Goal: Communication & Community: Answer question/provide support

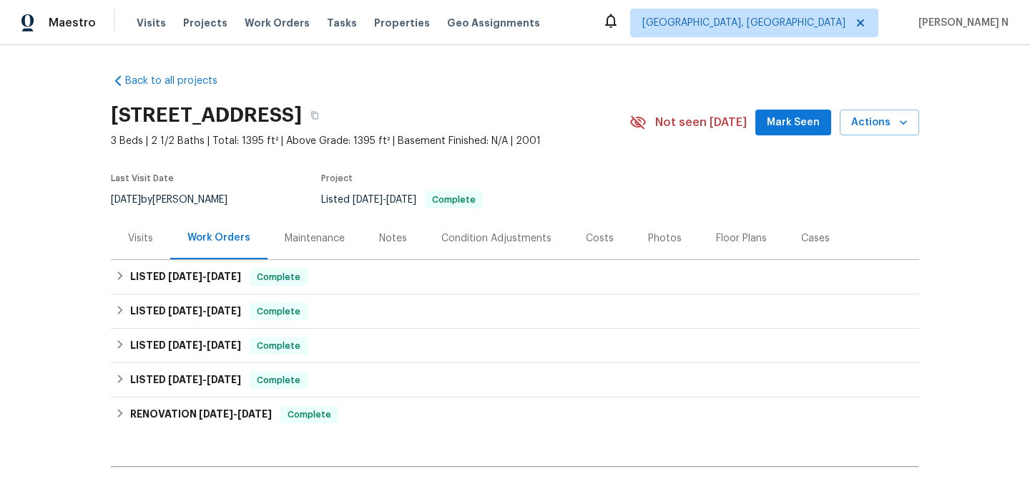
click at [329, 233] on div "Maintenance" at bounding box center [315, 238] width 60 height 14
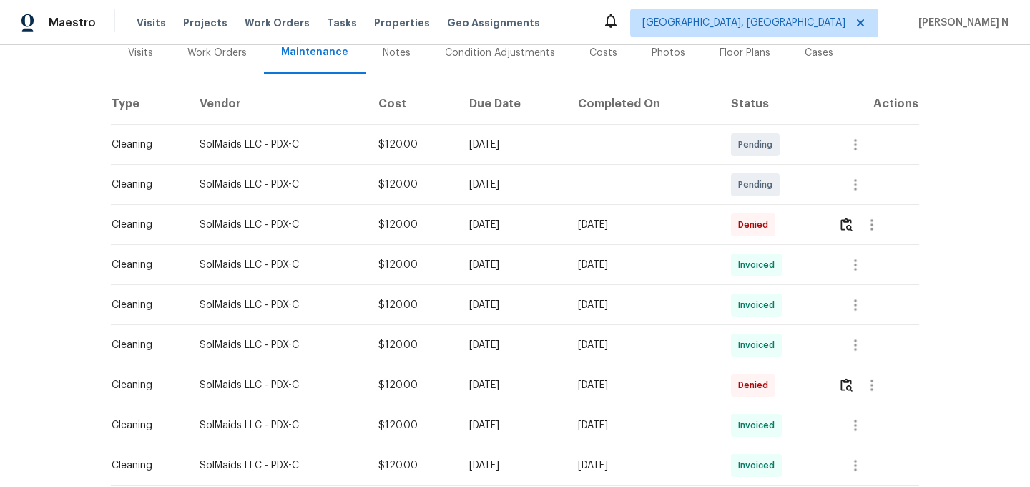
scroll to position [187, 0]
click at [846, 232] on button "button" at bounding box center [847, 223] width 16 height 34
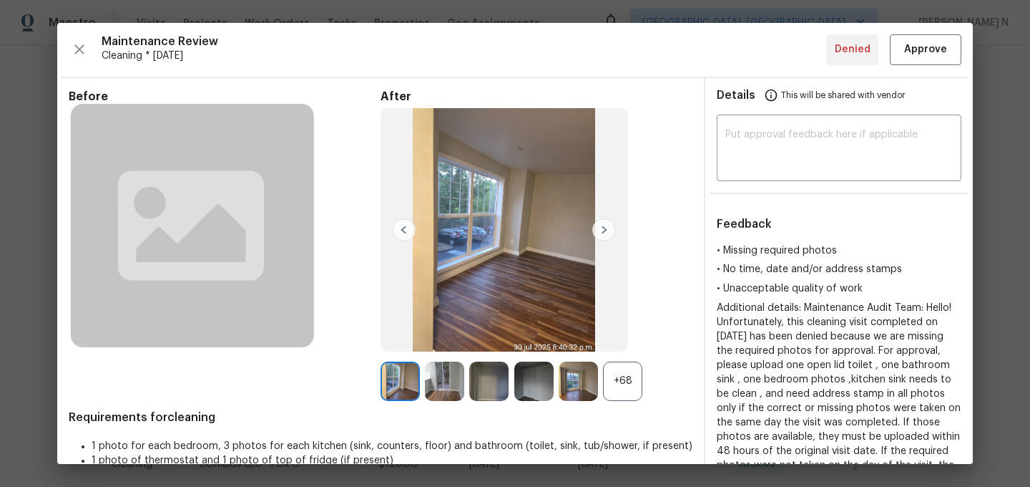
click at [610, 373] on div "+68" at bounding box center [622, 380] width 39 height 39
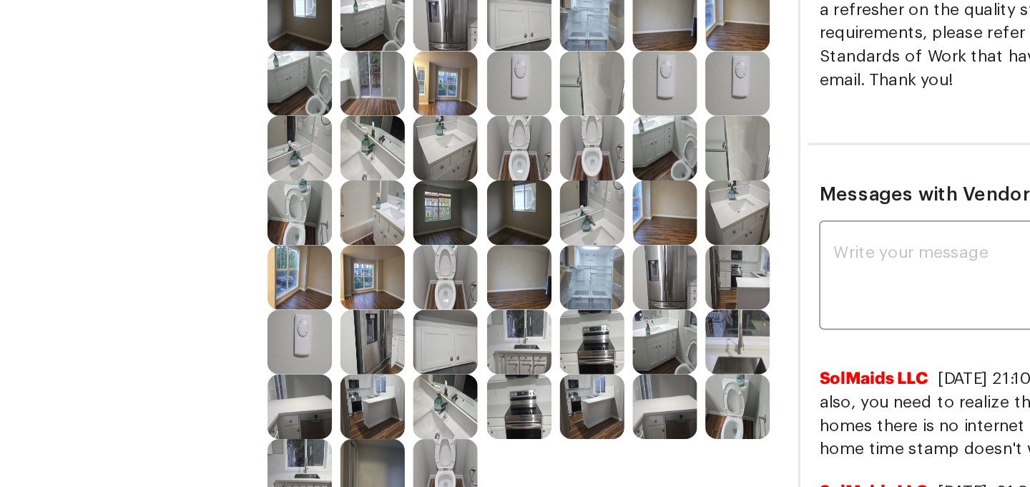
scroll to position [386, 0]
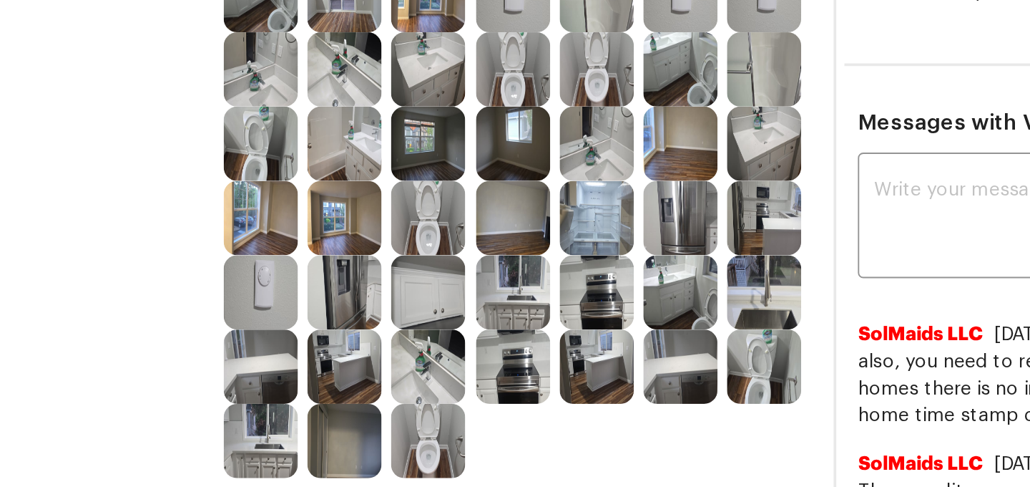
click at [661, 317] on img at bounding box center [666, 309] width 39 height 39
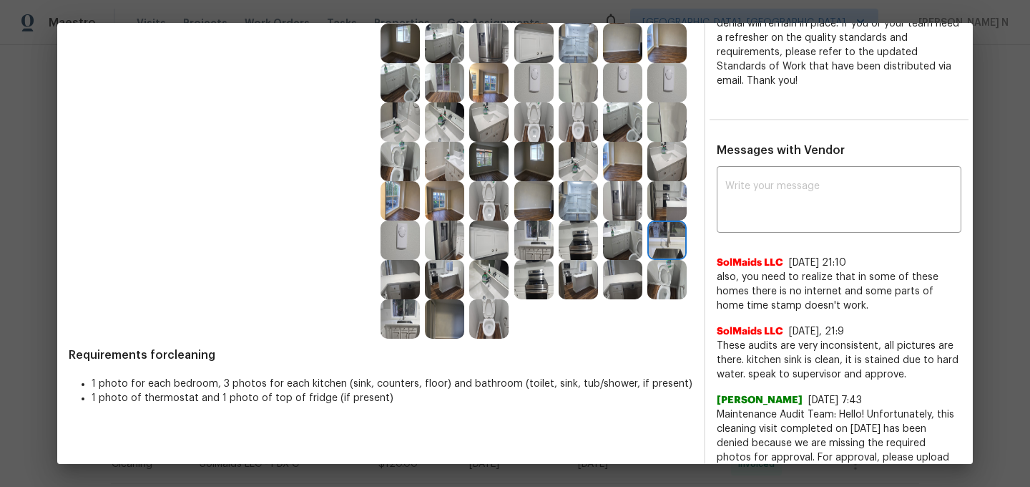
scroll to position [512, 0]
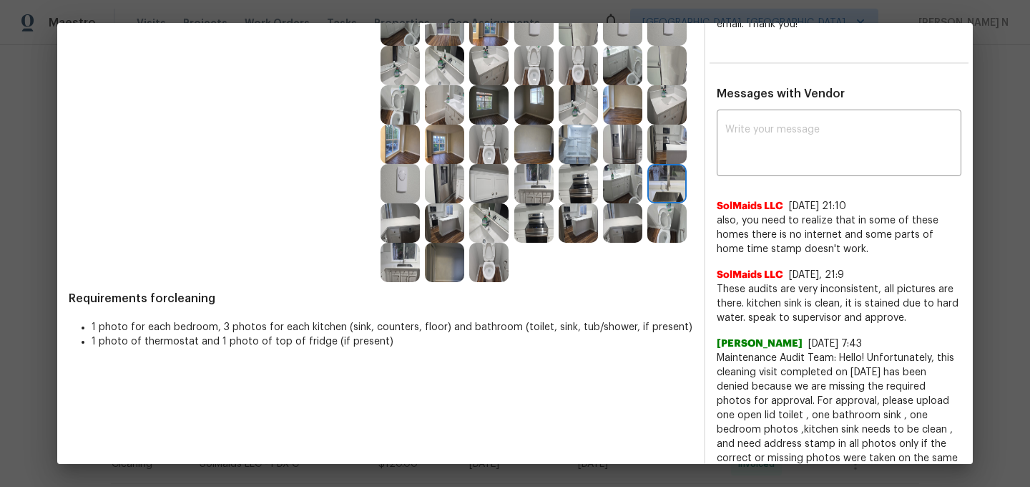
click at [746, 358] on span "Maintenance Audit Team: Hello! Unfortunately, this cleaning visit completed on …" at bounding box center [839, 472] width 245 height 243
drag, startPoint x: 746, startPoint y: 358, endPoint x: 841, endPoint y: 353, distance: 95.3
click at [841, 353] on span "Maintenance Audit Team: Hello! Unfortunately, this cleaning visit completed on …" at bounding box center [839, 472] width 245 height 243
copy span "Maintenance Audit Team: Hello!"
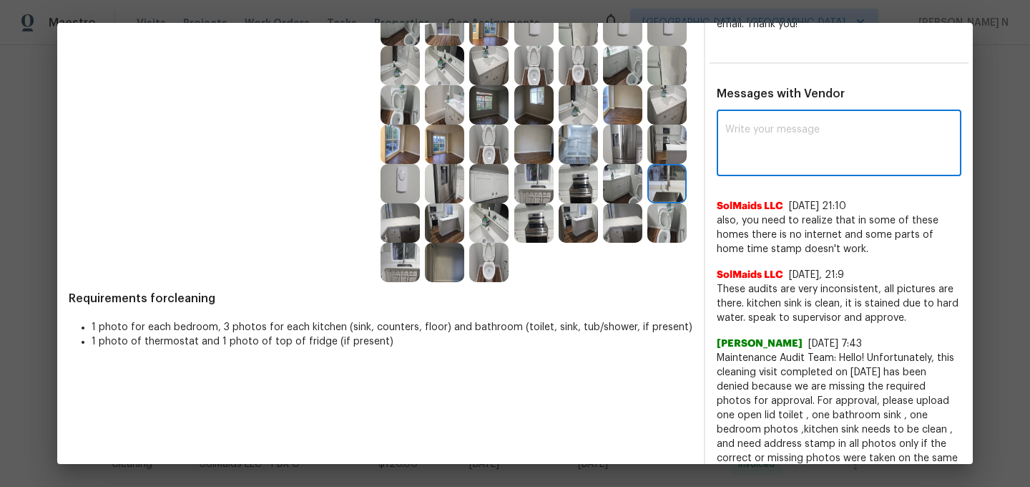
click at [771, 159] on textarea at bounding box center [839, 144] width 228 height 40
paste textarea "Maintenance Audit Team: Hello!"
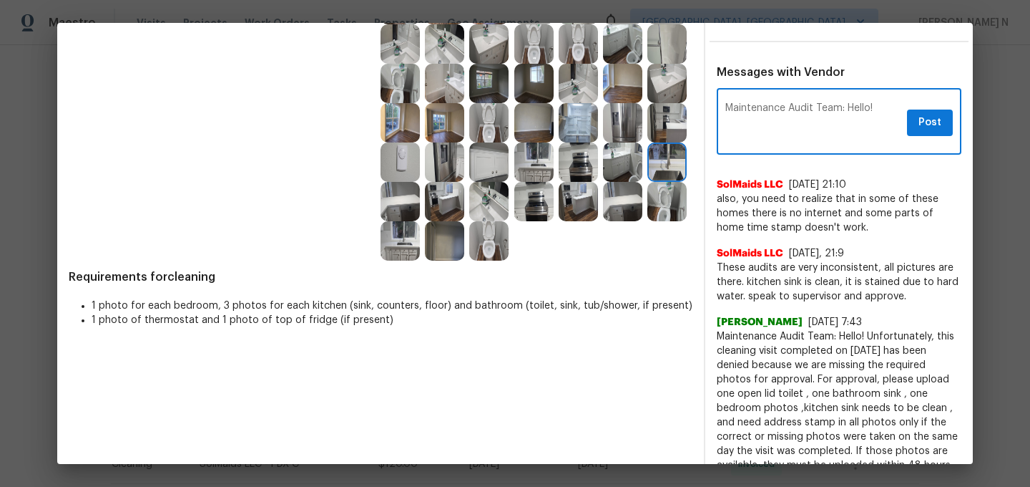
scroll to position [535, 0]
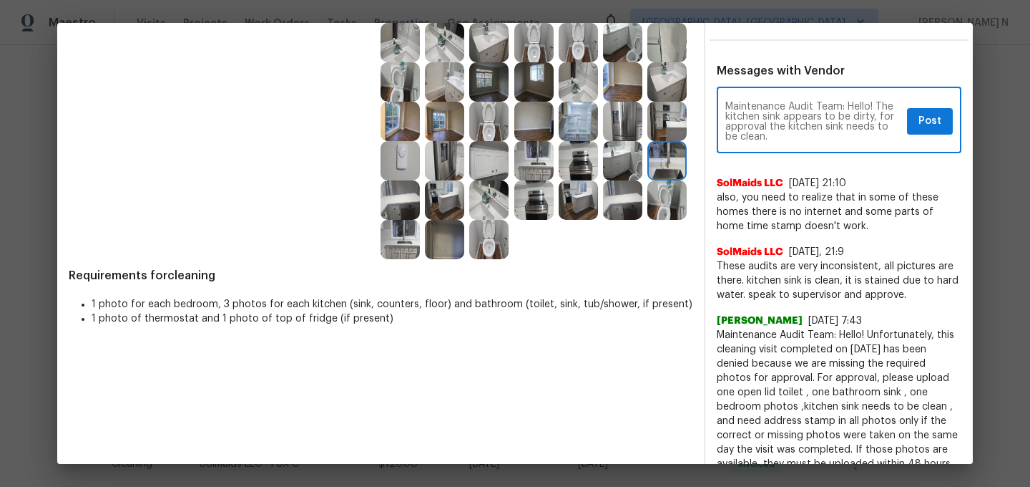
paste textarea "As per our updated SWO the photos must be uploaded within 48 hours of the origi…"
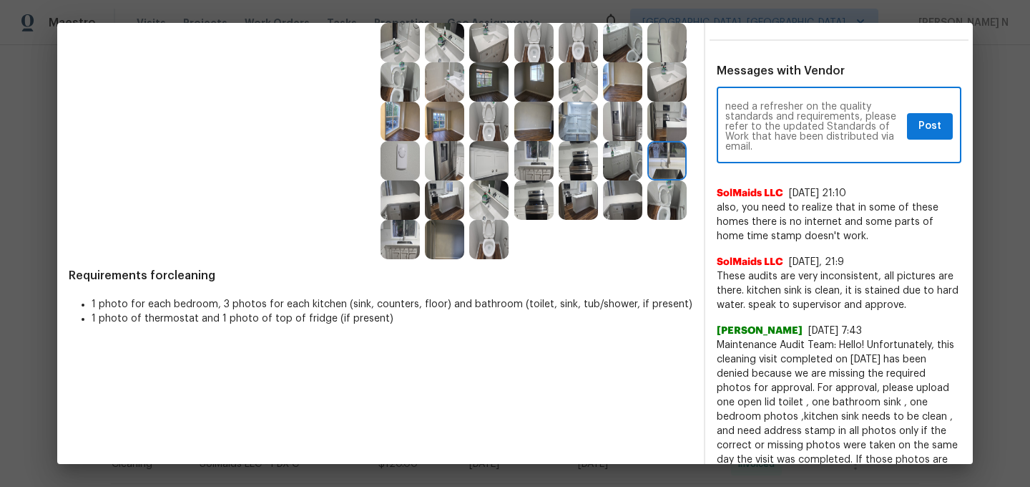
type textarea "Maintenance Audit Team: Hello! The kitchen sink appears to be dirty, for approv…"
click at [919, 122] on span "Post" at bounding box center [930, 126] width 23 height 18
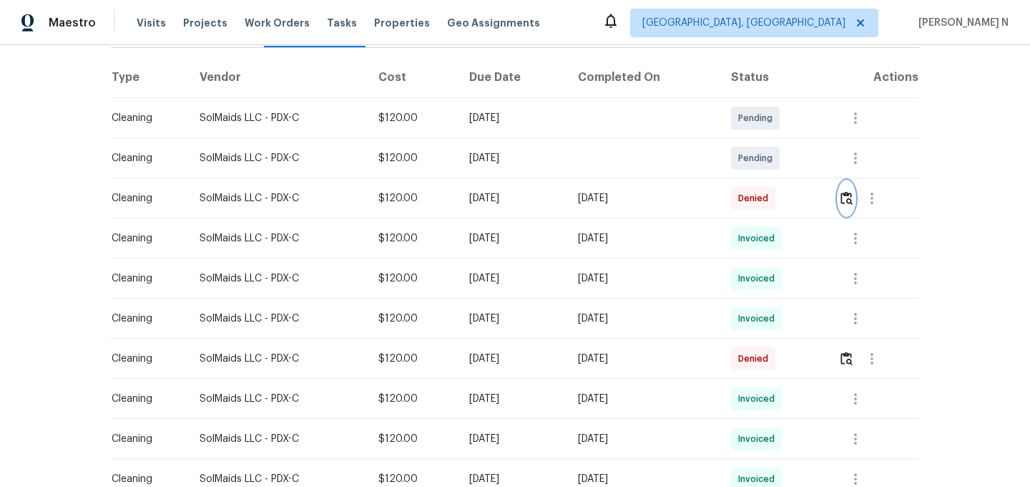
scroll to position [0, 0]
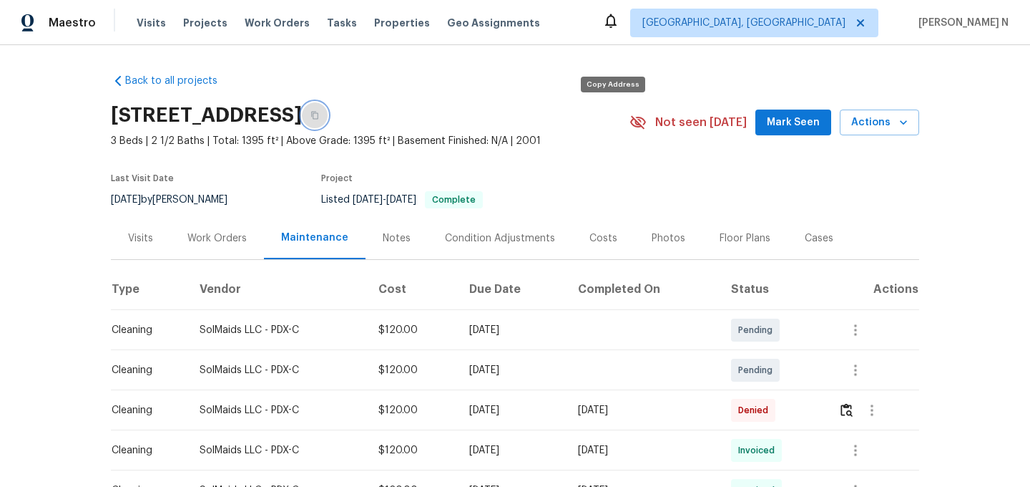
click at [318, 118] on icon "button" at bounding box center [314, 116] width 7 height 8
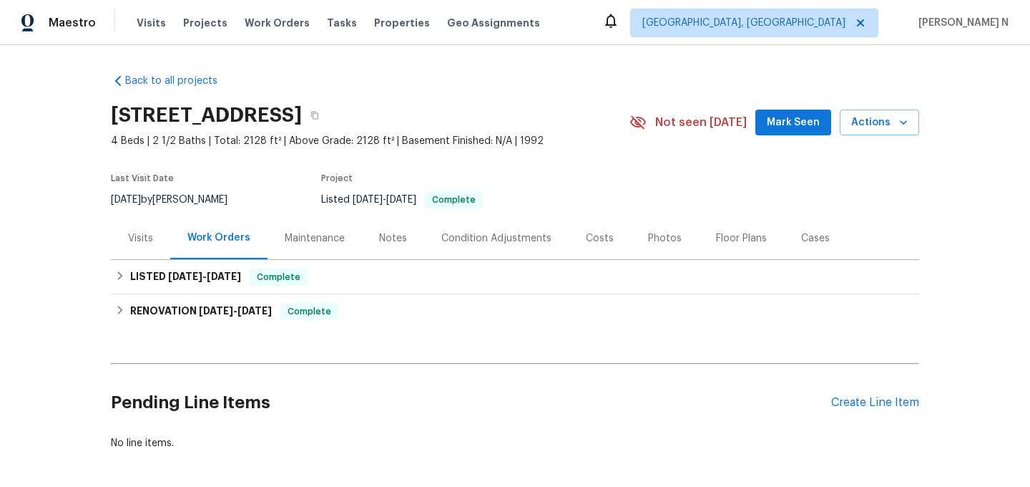
click at [306, 240] on div "Maintenance" at bounding box center [315, 238] width 60 height 14
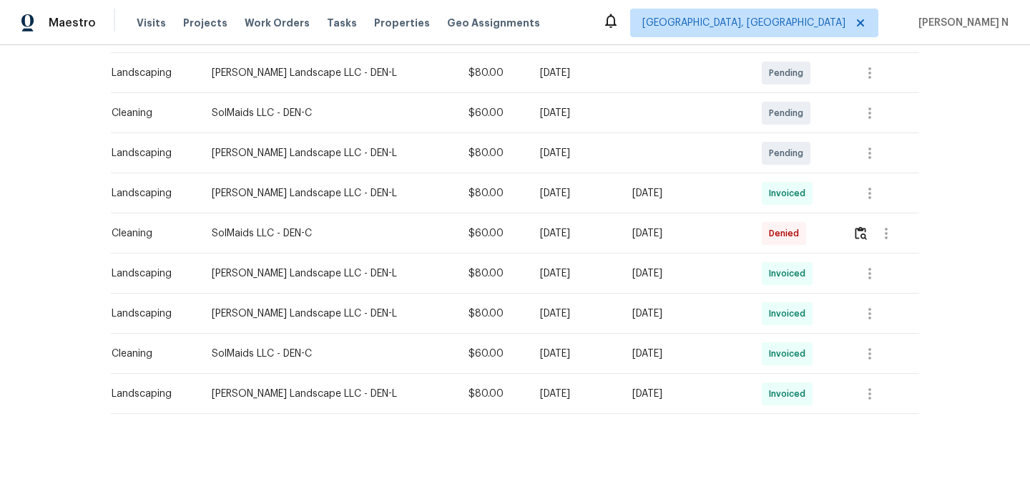
scroll to position [350, 0]
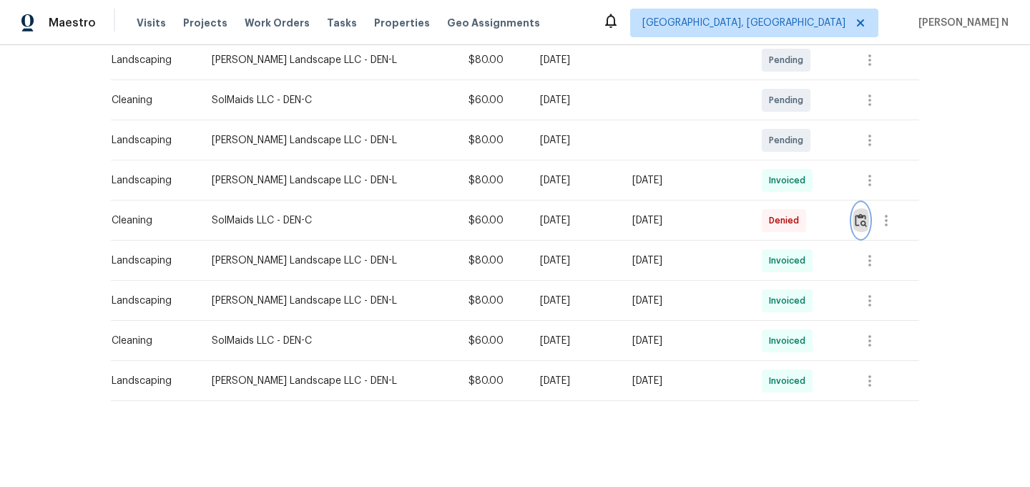
click at [859, 224] on img "button" at bounding box center [861, 220] width 12 height 14
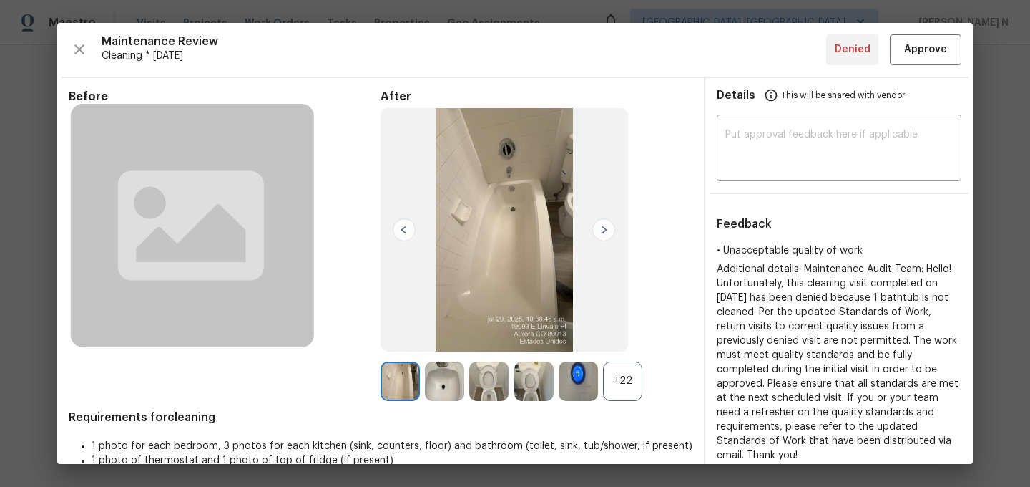
click at [626, 376] on div "+22" at bounding box center [622, 380] width 39 height 39
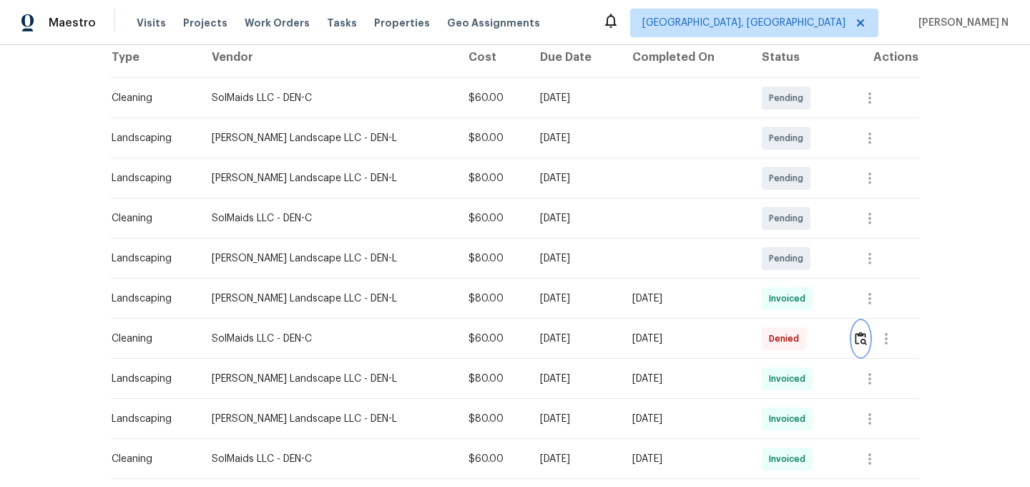
scroll to position [276, 0]
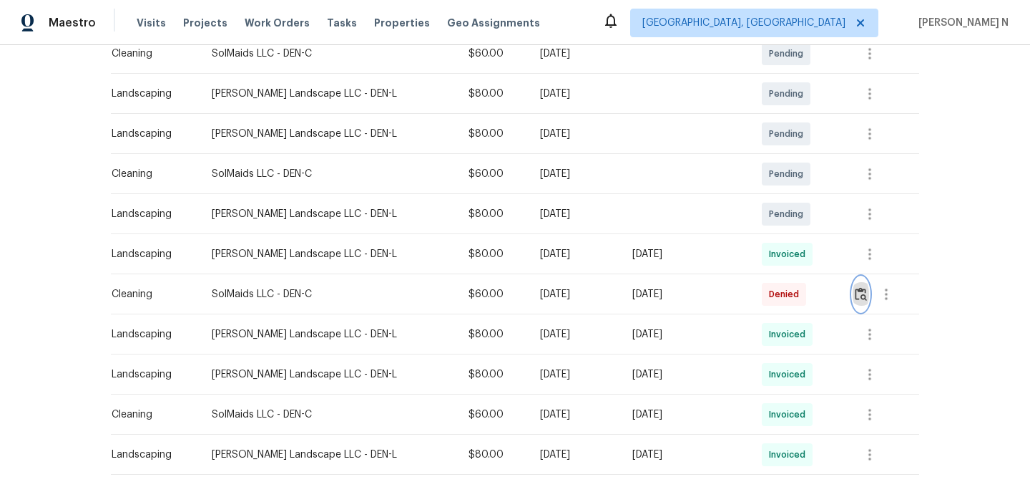
click at [859, 289] on img "button" at bounding box center [861, 294] width 12 height 14
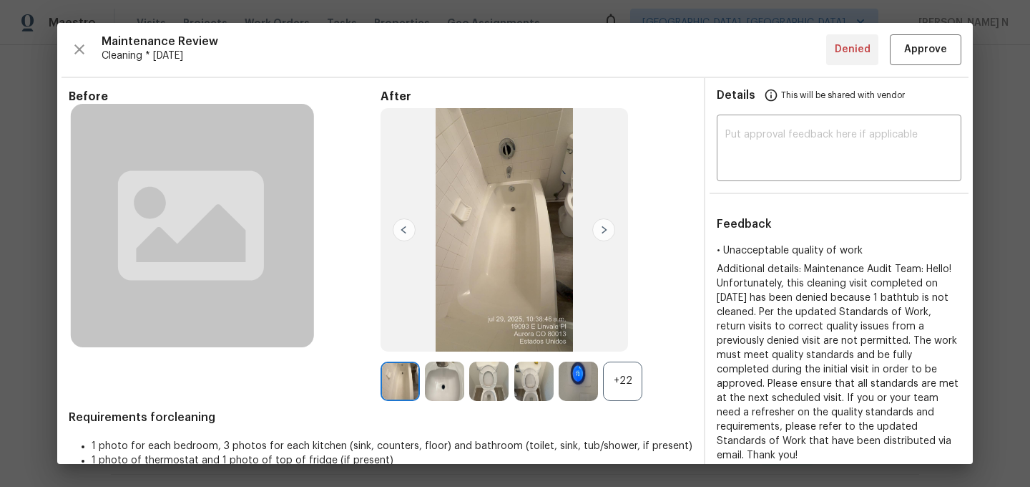
click at [610, 373] on div "+22" at bounding box center [622, 380] width 39 height 39
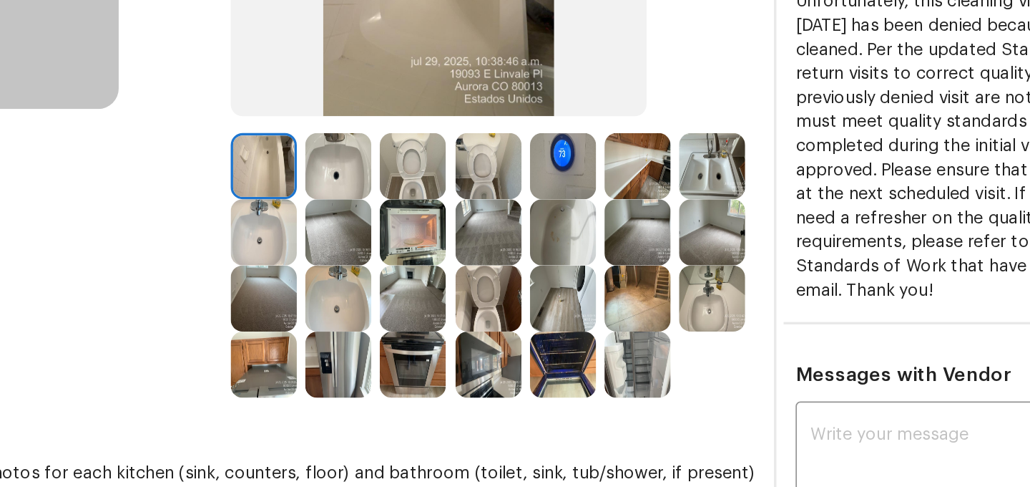
scroll to position [114, 0]
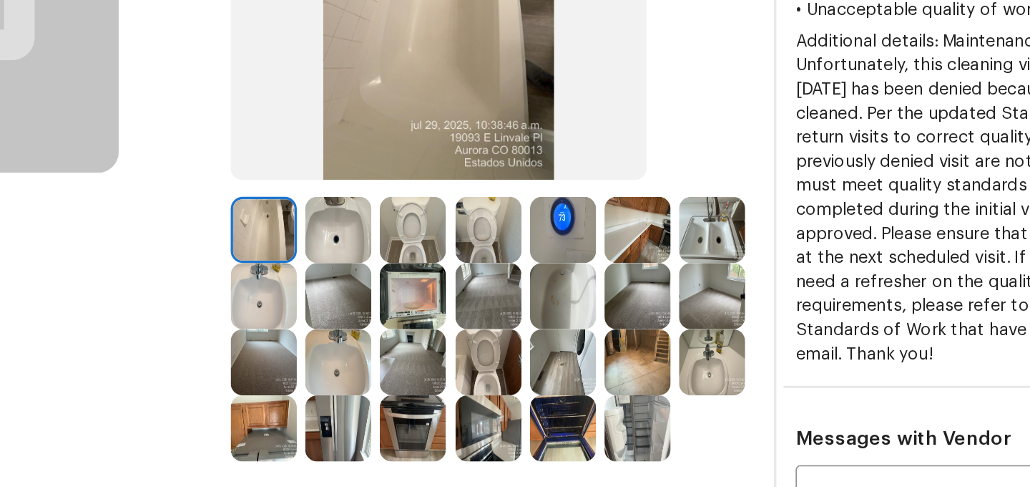
click at [590, 303] on img at bounding box center [578, 306] width 39 height 39
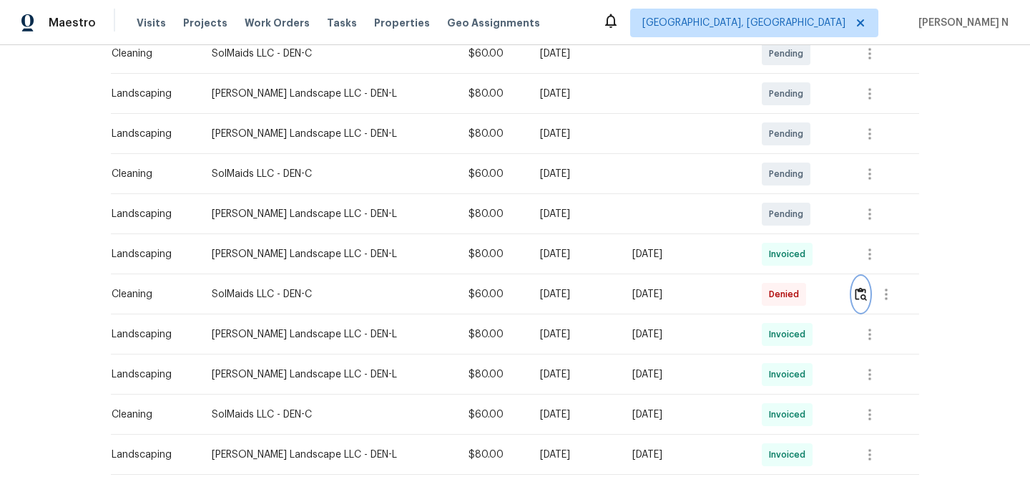
scroll to position [0, 0]
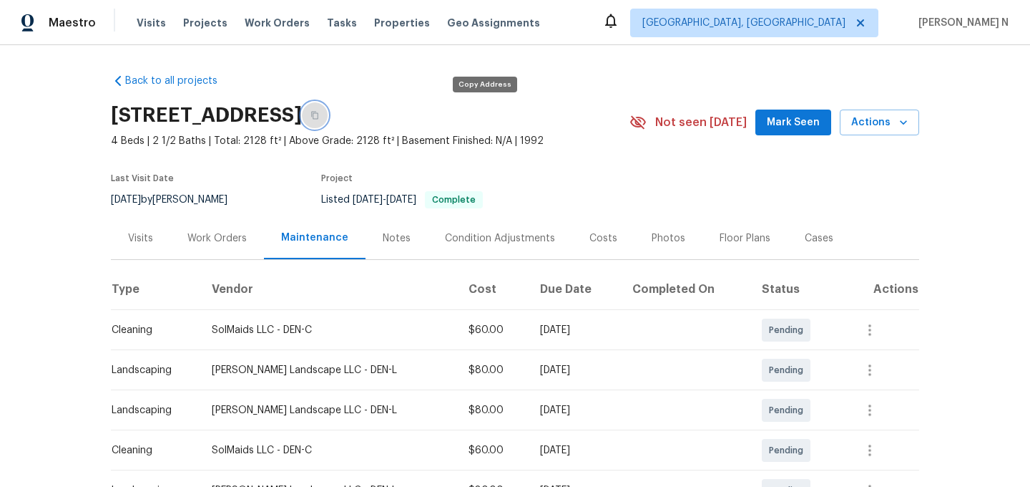
click at [319, 115] on icon "button" at bounding box center [315, 115] width 9 height 9
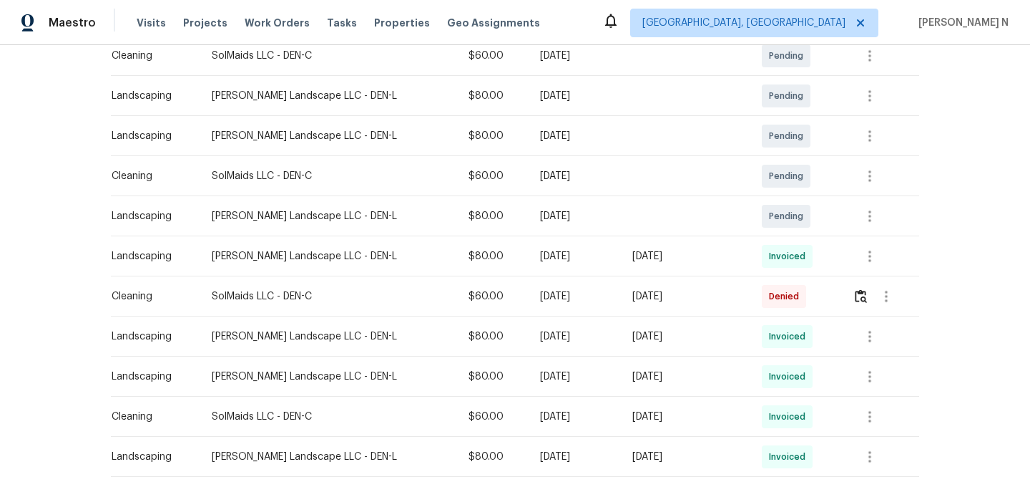
scroll to position [321, 0]
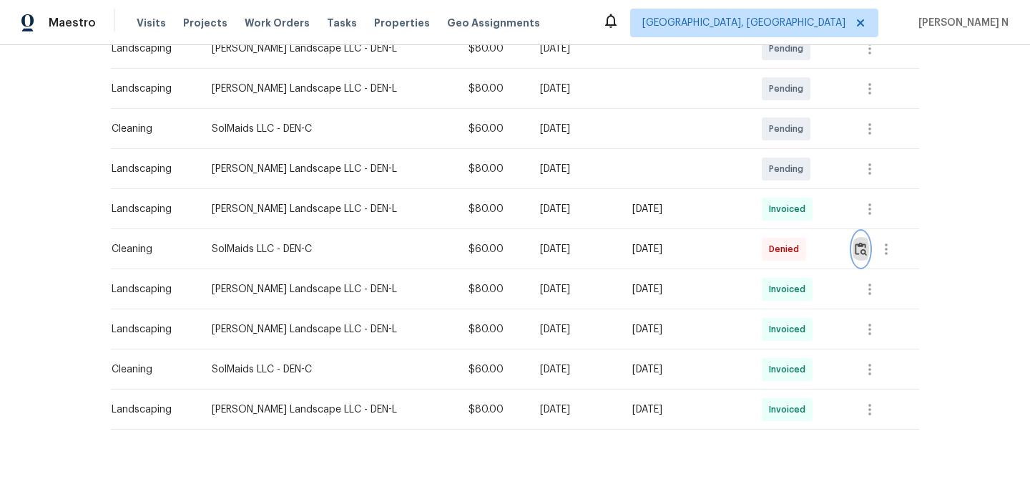
click at [856, 249] on img "button" at bounding box center [861, 249] width 12 height 14
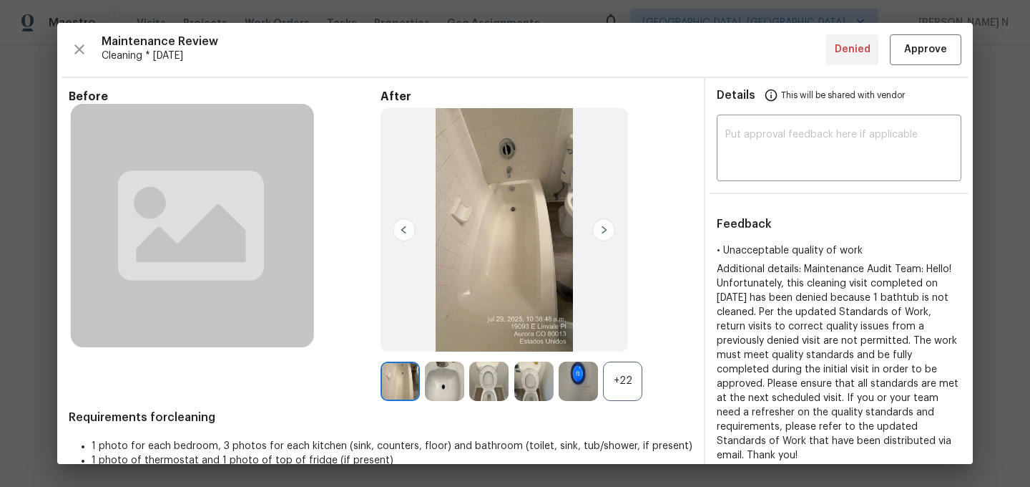
click at [627, 371] on div "+22" at bounding box center [622, 380] width 39 height 39
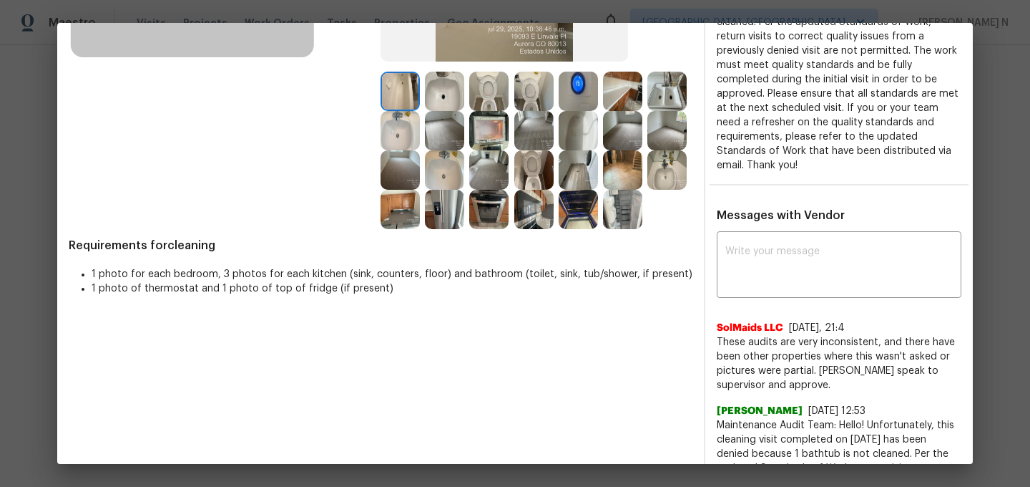
scroll to position [426, 0]
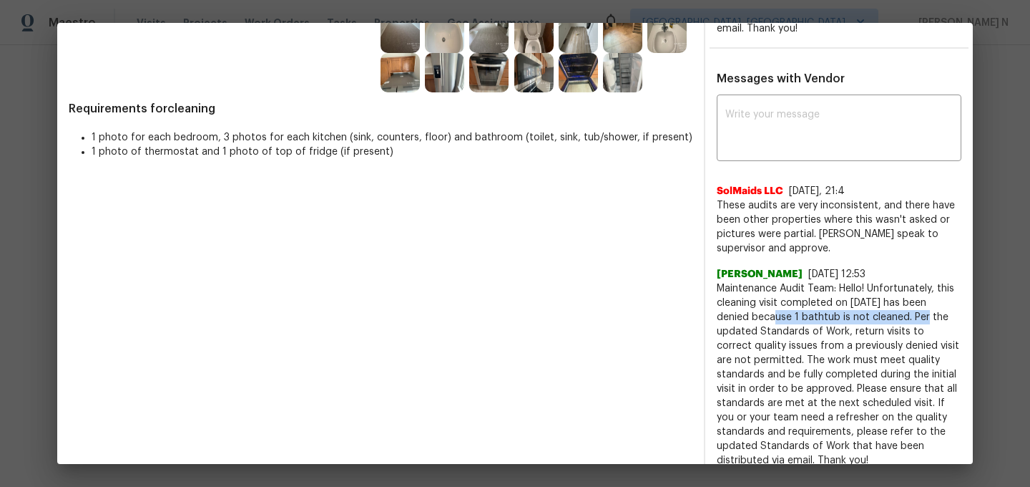
drag, startPoint x: 751, startPoint y: 303, endPoint x: 906, endPoint y: 301, distance: 155.3
click at [906, 301] on span "Maintenance Audit Team: Hello! Unfortunately, this cleaning visit completed on …" at bounding box center [839, 374] width 245 height 186
copy span "because 1 bathtub is not cleaned."
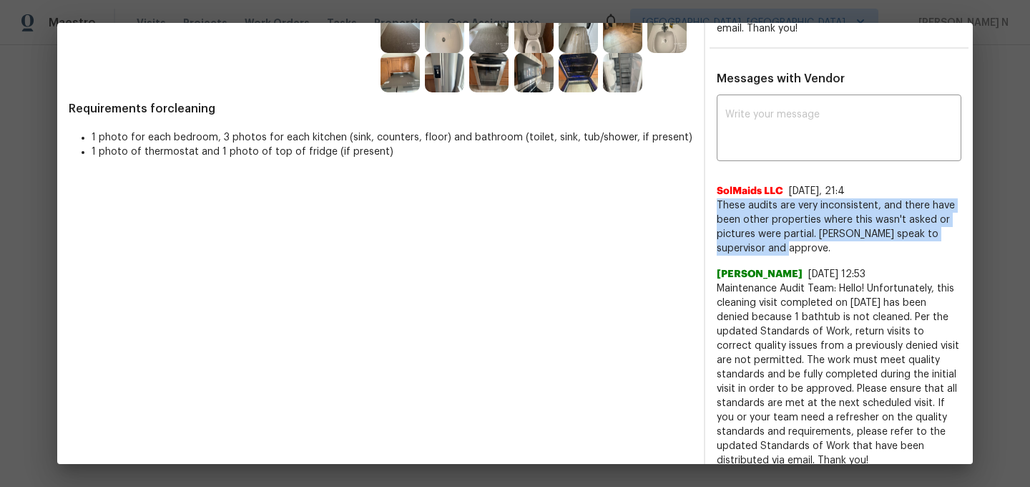
drag, startPoint x: 716, startPoint y: 189, endPoint x: 846, endPoint y: 233, distance: 136.7
click at [846, 233] on span "These audits are very inconsistent, and there have been other properties where …" at bounding box center [839, 226] width 245 height 57
copy span "These audits are very inconsistent, and there have been other properties where …"
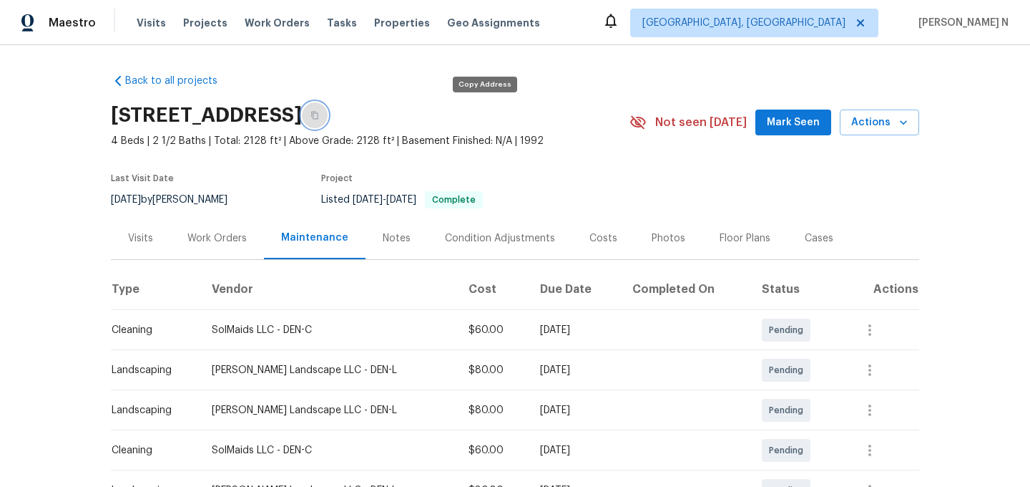
click at [328, 118] on button "button" at bounding box center [315, 115] width 26 height 26
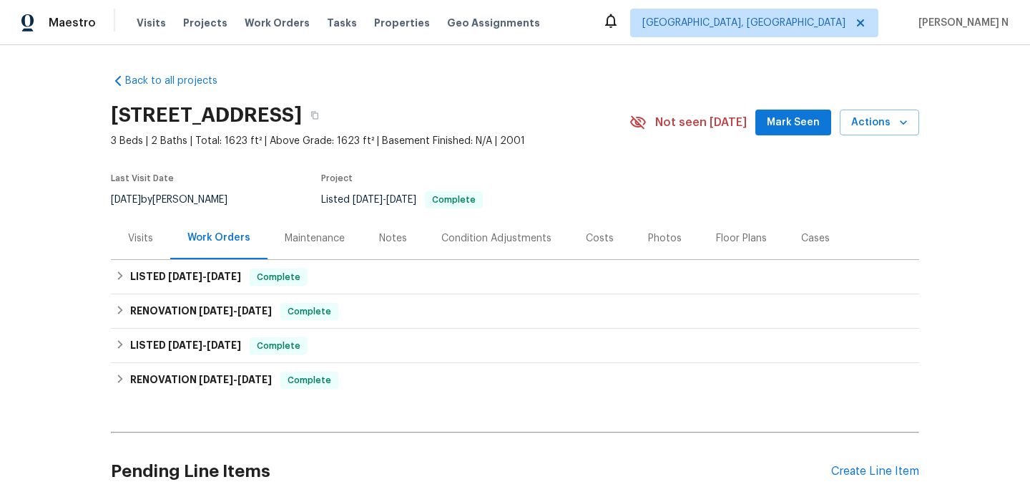
click at [318, 240] on div "Maintenance" at bounding box center [315, 238] width 60 height 14
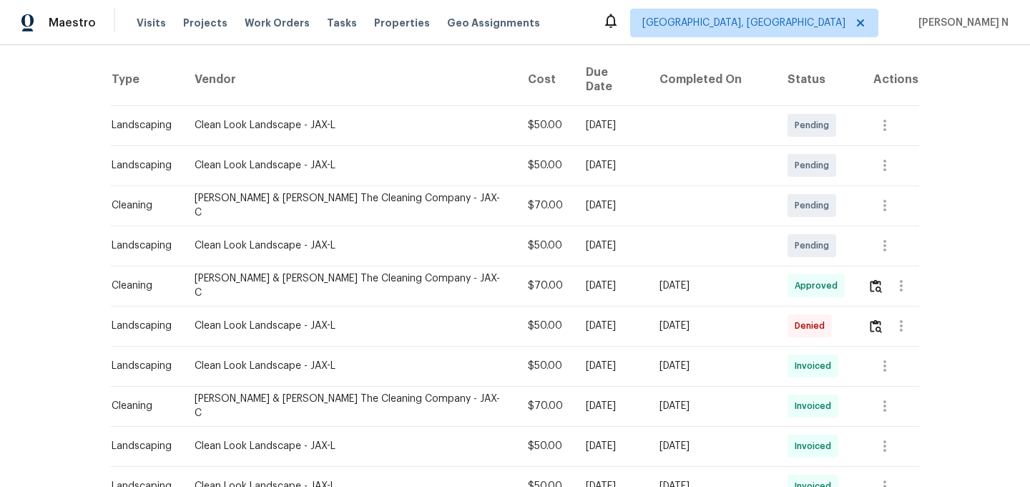
scroll to position [222, 0]
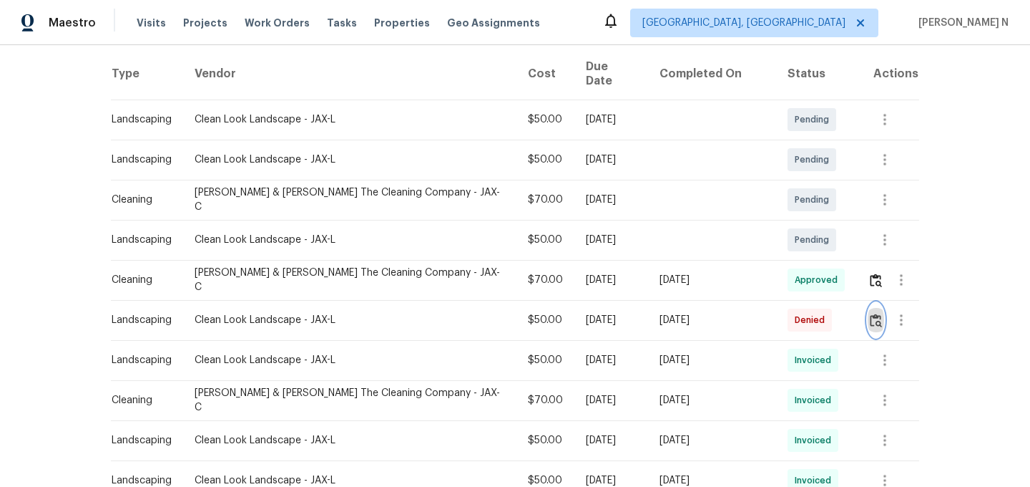
click at [873, 313] on img "button" at bounding box center [876, 320] width 12 height 14
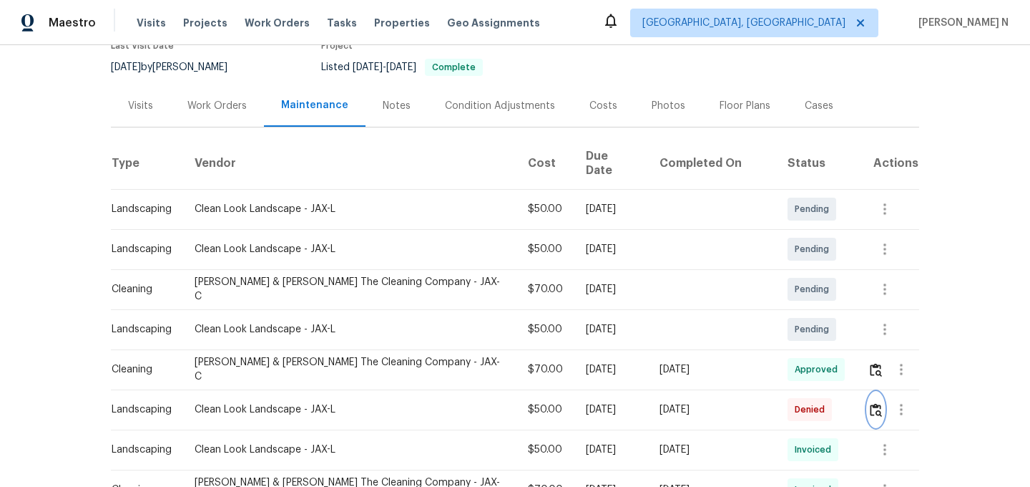
scroll to position [156, 0]
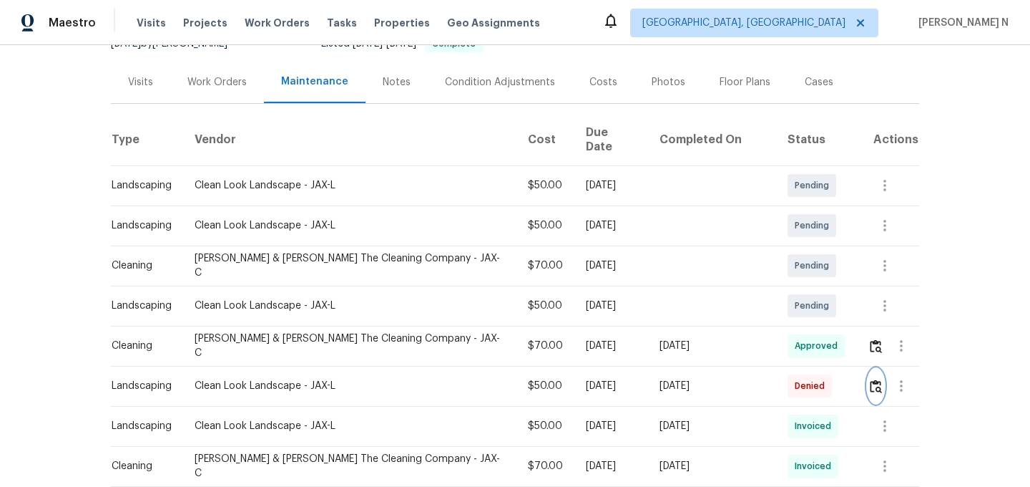
click at [870, 379] on img "button" at bounding box center [876, 386] width 12 height 14
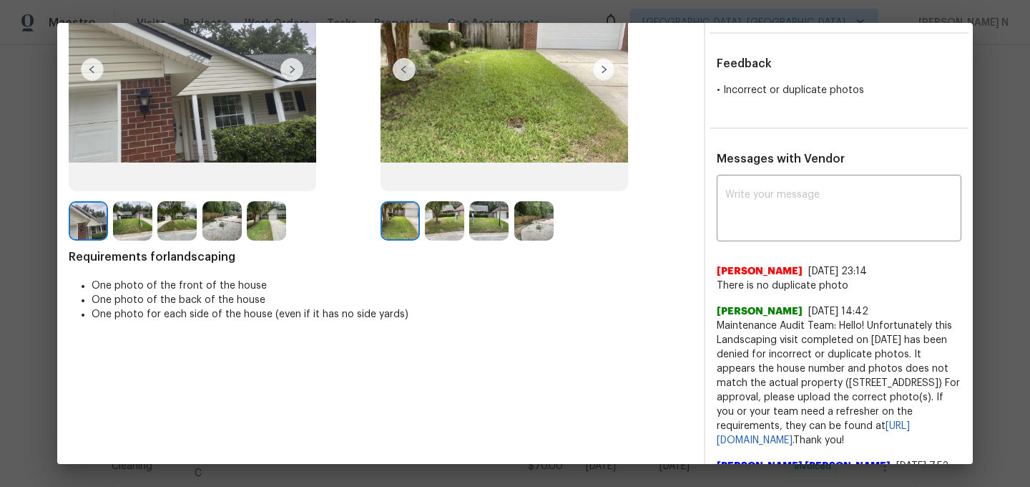
scroll to position [182, 0]
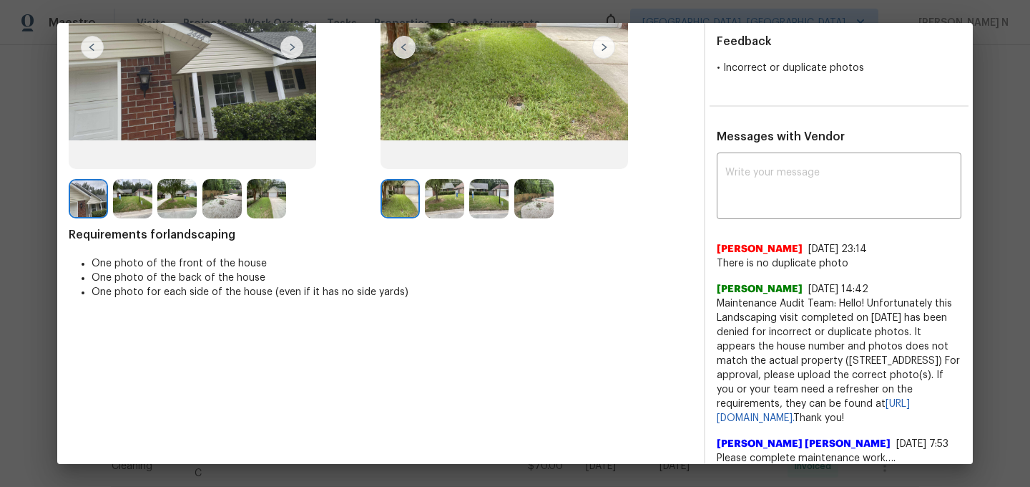
click at [735, 298] on span "Maintenance Audit Team: Hello! Unfortunately this Landscaping visit completed o…" at bounding box center [839, 360] width 245 height 129
click at [761, 316] on span "Maintenance Audit Team: Hello! Unfortunately this Landscaping visit completed o…" at bounding box center [839, 360] width 245 height 129
click at [758, 301] on span "Maintenance Audit Team: Hello! Unfortunately this Landscaping visit completed o…" at bounding box center [839, 360] width 245 height 129
drag, startPoint x: 758, startPoint y: 301, endPoint x: 860, endPoint y: 303, distance: 102.3
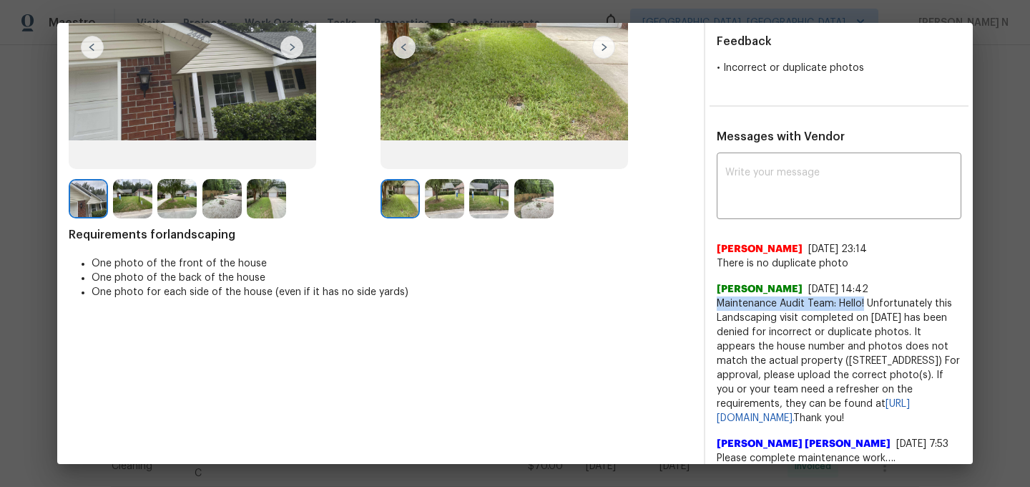
click at [860, 303] on span "Maintenance Audit Team: Hello! Unfortunately this Landscaping visit completed o…" at bounding box center [839, 360] width 245 height 129
copy span "Maintenance Audit Team: Hello!"
click at [815, 192] on textarea at bounding box center [839, 187] width 228 height 40
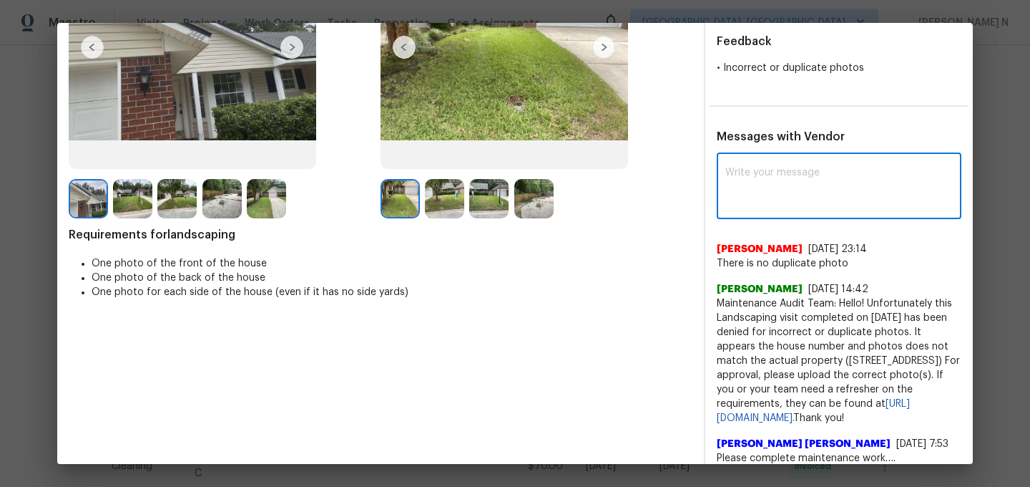
paste textarea "Maintenance Audit Team: Hello!"
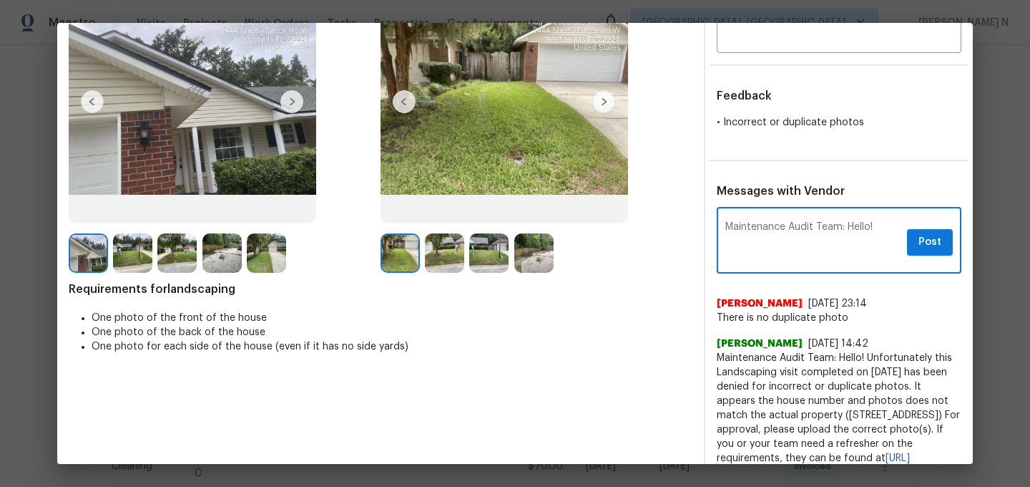
scroll to position [144, 0]
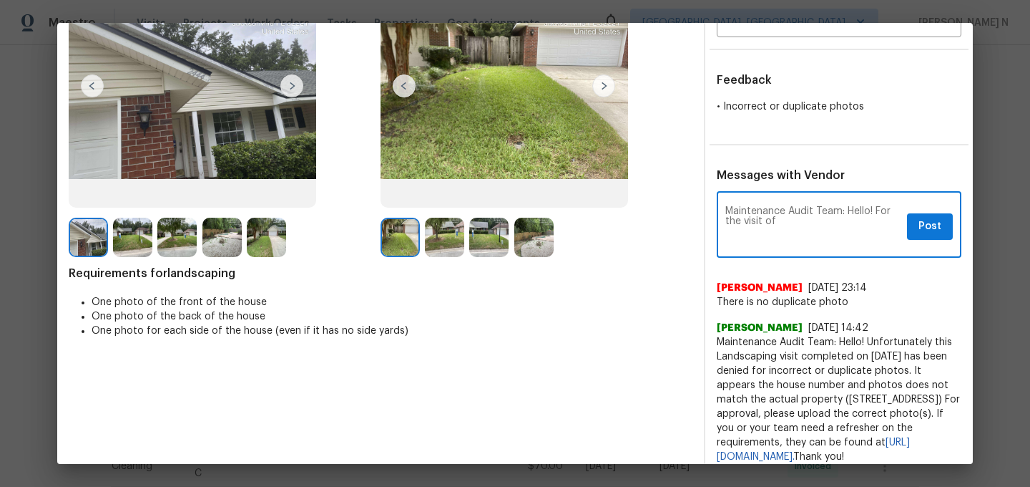
click at [876, 356] on span "Maintenance Audit Team: Hello! Unfortunately this Landscaping visit completed o…" at bounding box center [839, 399] width 245 height 129
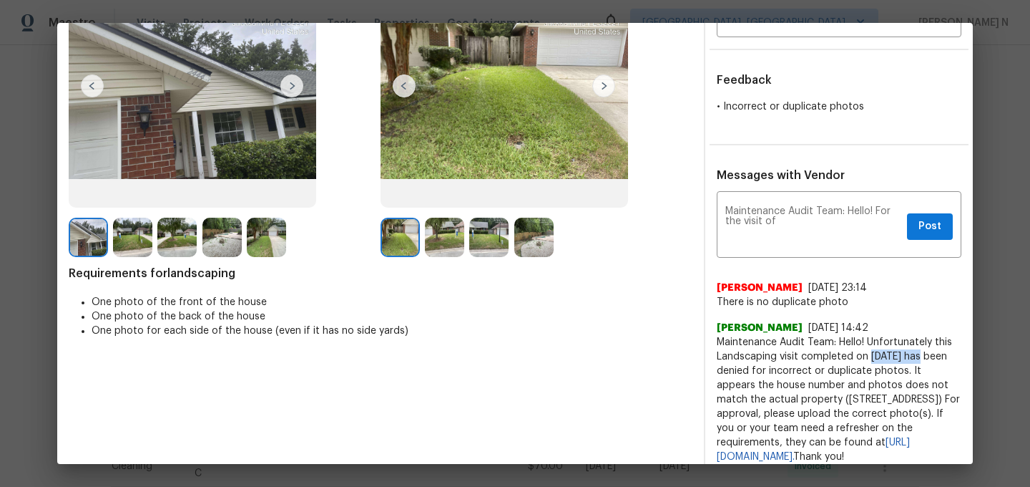
drag, startPoint x: 876, startPoint y: 356, endPoint x: 903, endPoint y: 356, distance: 27.2
click at [903, 356] on span "Maintenance Audit Team: Hello! Unfortunately this Landscaping visit completed o…" at bounding box center [839, 399] width 245 height 129
copy span "08/04/2025"
click at [791, 220] on textarea "Maintenance Audit Team: Hello! For the visit of" at bounding box center [813, 226] width 176 height 40
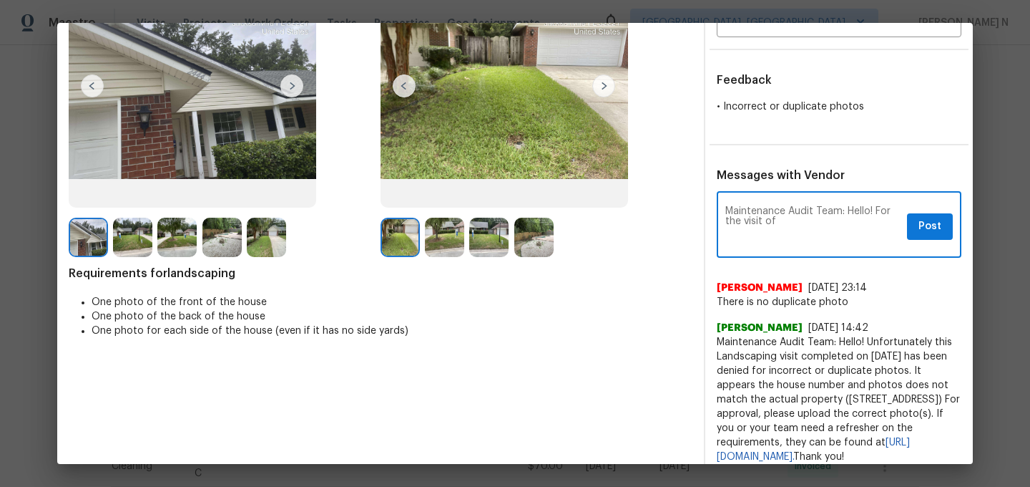
paste textarea "08/04/2025"
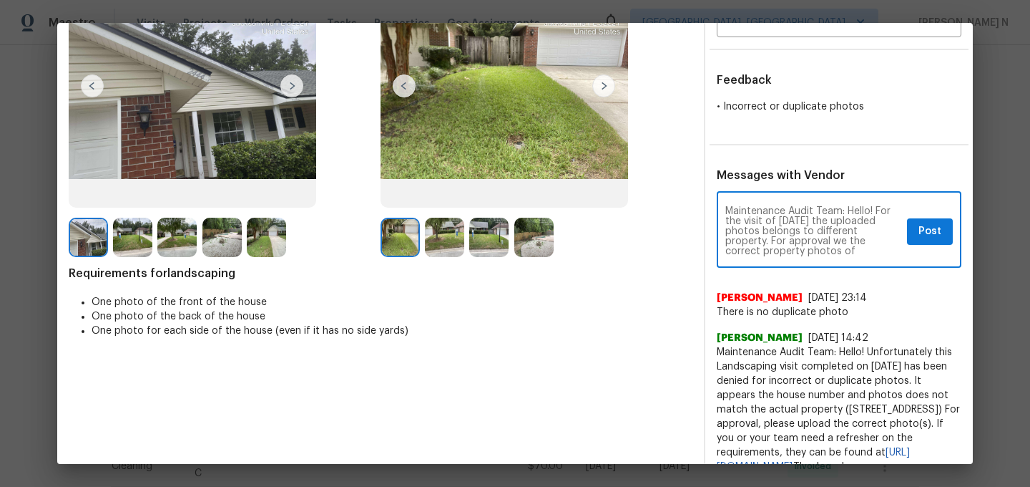
type textarea "Maintenance Audit Team: Hello! For the visit of 08/04/2025 the uploaded photos …"
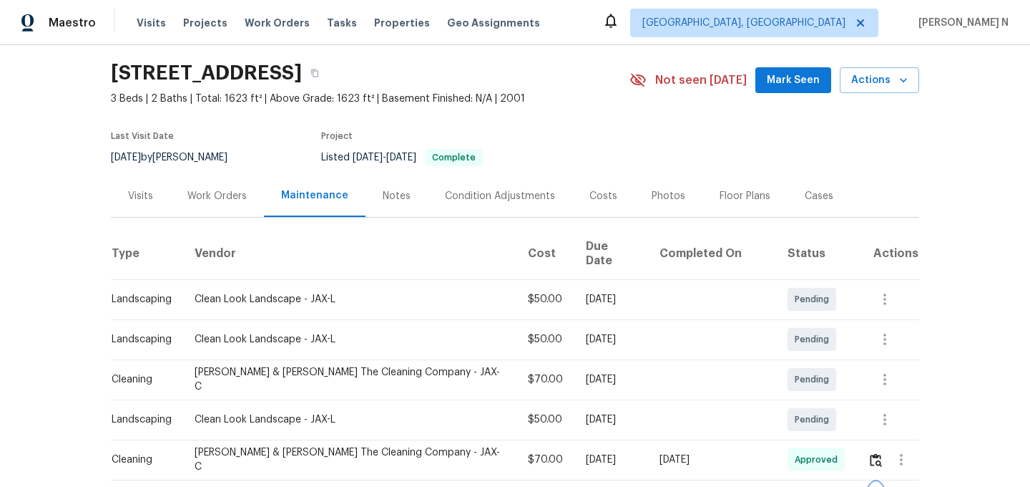
scroll to position [0, 0]
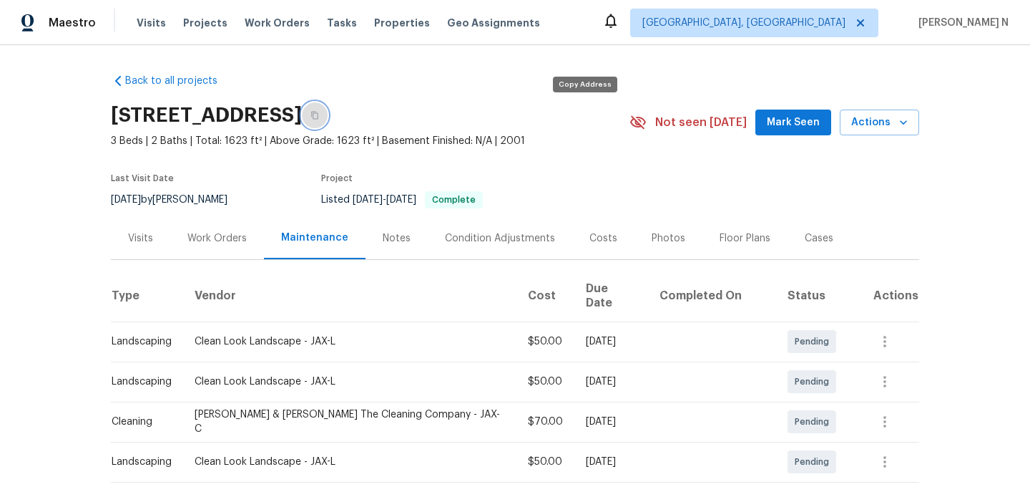
click at [328, 124] on button "button" at bounding box center [315, 115] width 26 height 26
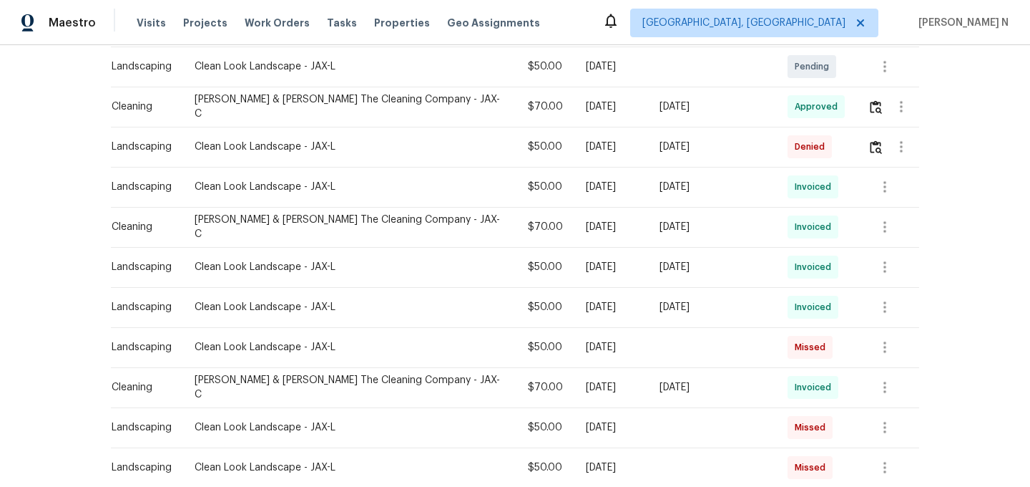
scroll to position [349, 0]
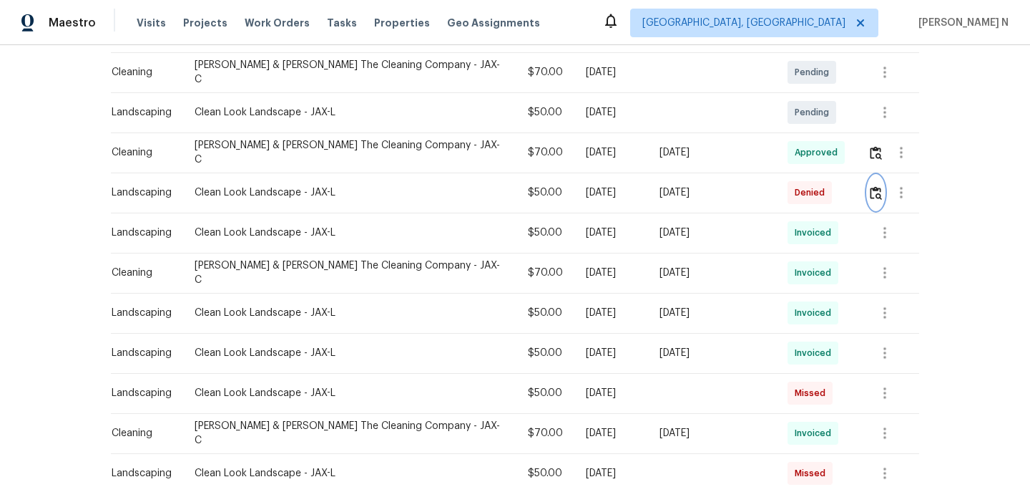
click at [872, 186] on img "button" at bounding box center [876, 193] width 12 height 14
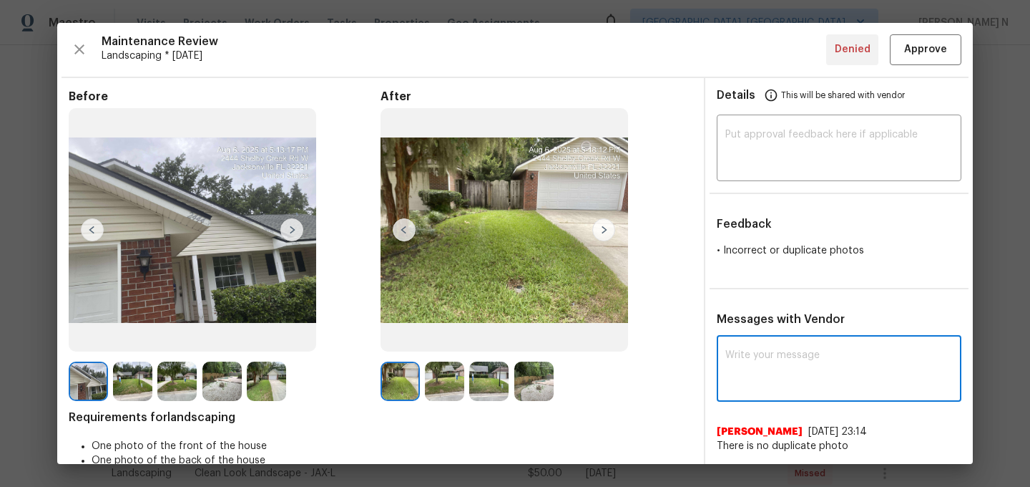
click at [786, 377] on textarea at bounding box center [839, 370] width 228 height 40
paste textarea "Maintenance Audit Team: Hello! For the visit of 08/04/2025 the uploaded photos …"
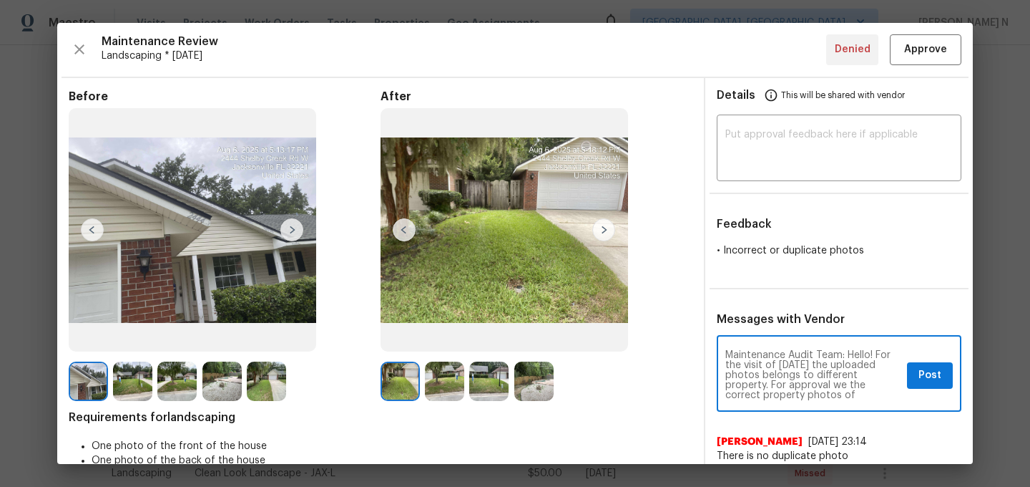
scroll to position [10, 0]
type textarea "Maintenance Audit Team: Hello! For the visit of 08/04/2025 the uploaded photos …"
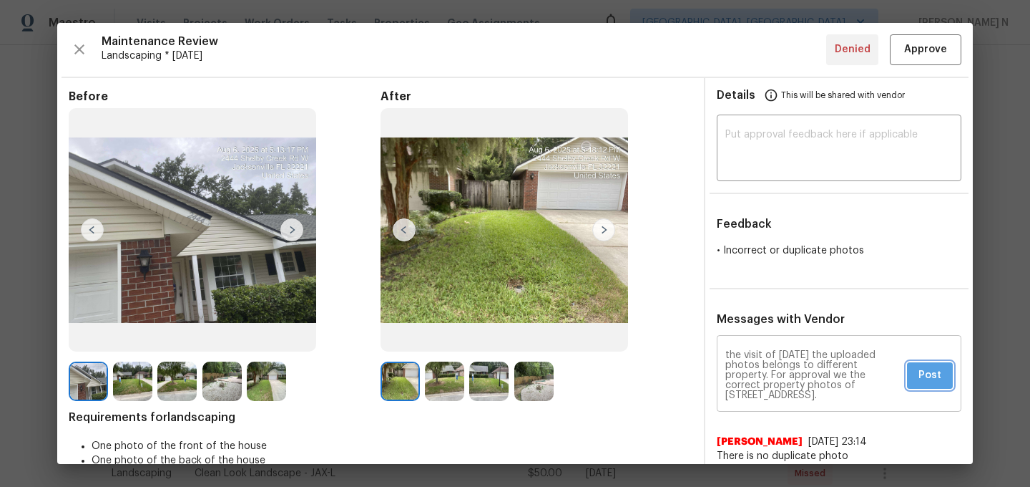
click at [938, 375] on span "Post" at bounding box center [930, 375] width 23 height 18
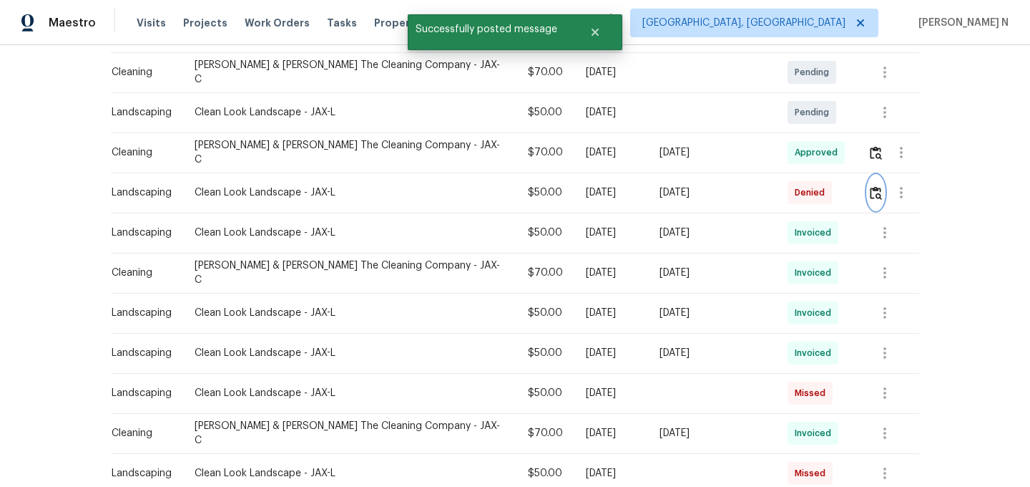
scroll to position [0, 0]
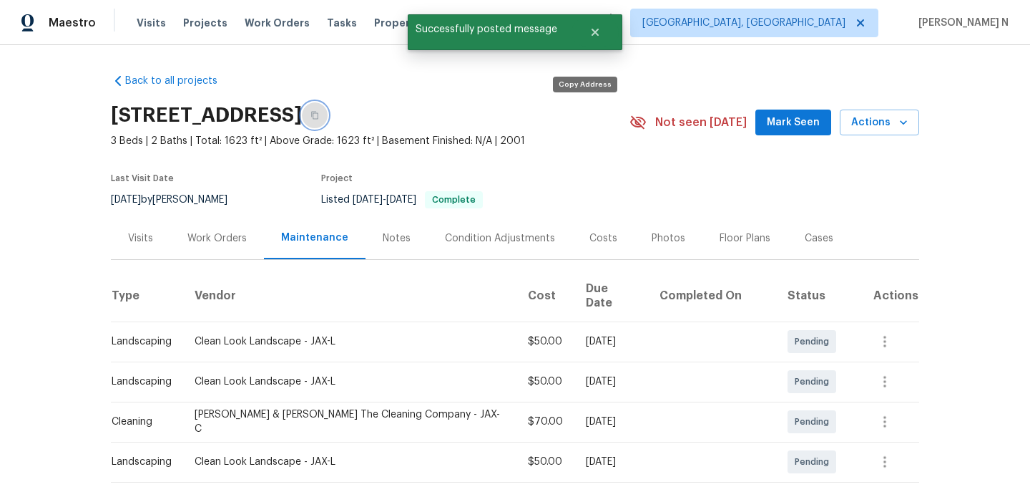
click at [328, 117] on button "button" at bounding box center [315, 115] width 26 height 26
